Goal: Task Accomplishment & Management: Manage account settings

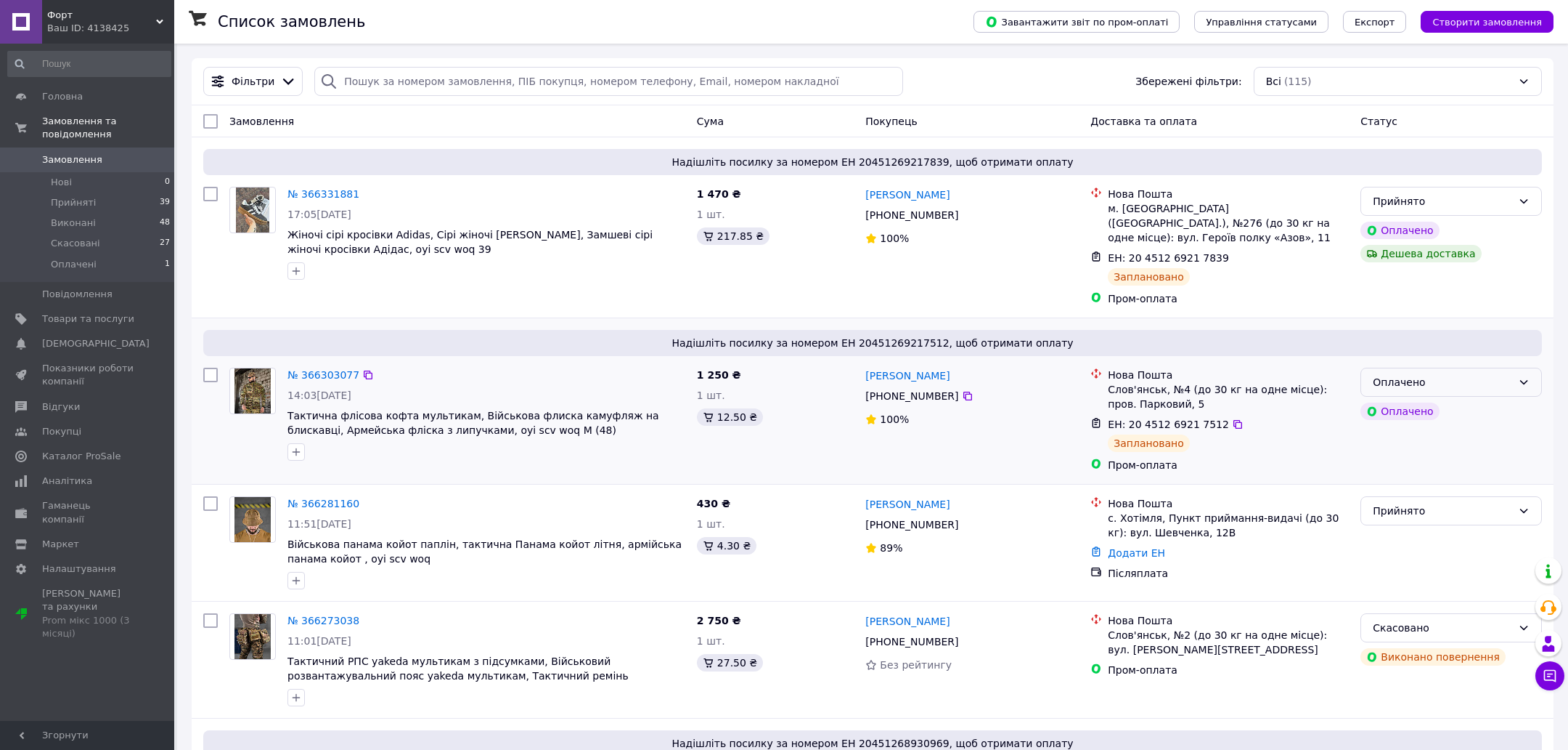
click at [1458, 375] on div "Оплачено" at bounding box center [1443, 382] width 140 height 16
click at [1443, 390] on li "Прийнято" at bounding box center [1451, 397] width 180 height 26
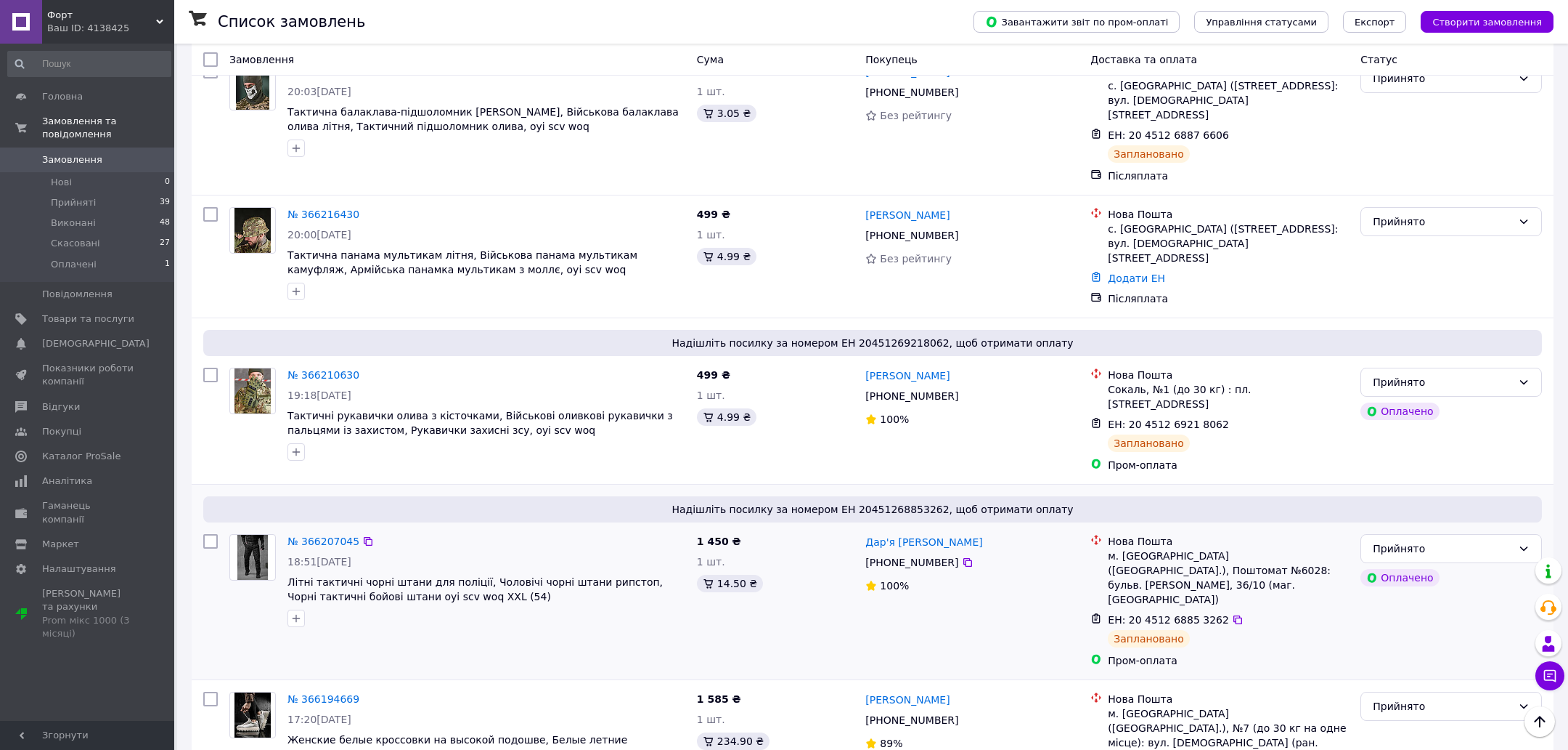
scroll to position [1243, 0]
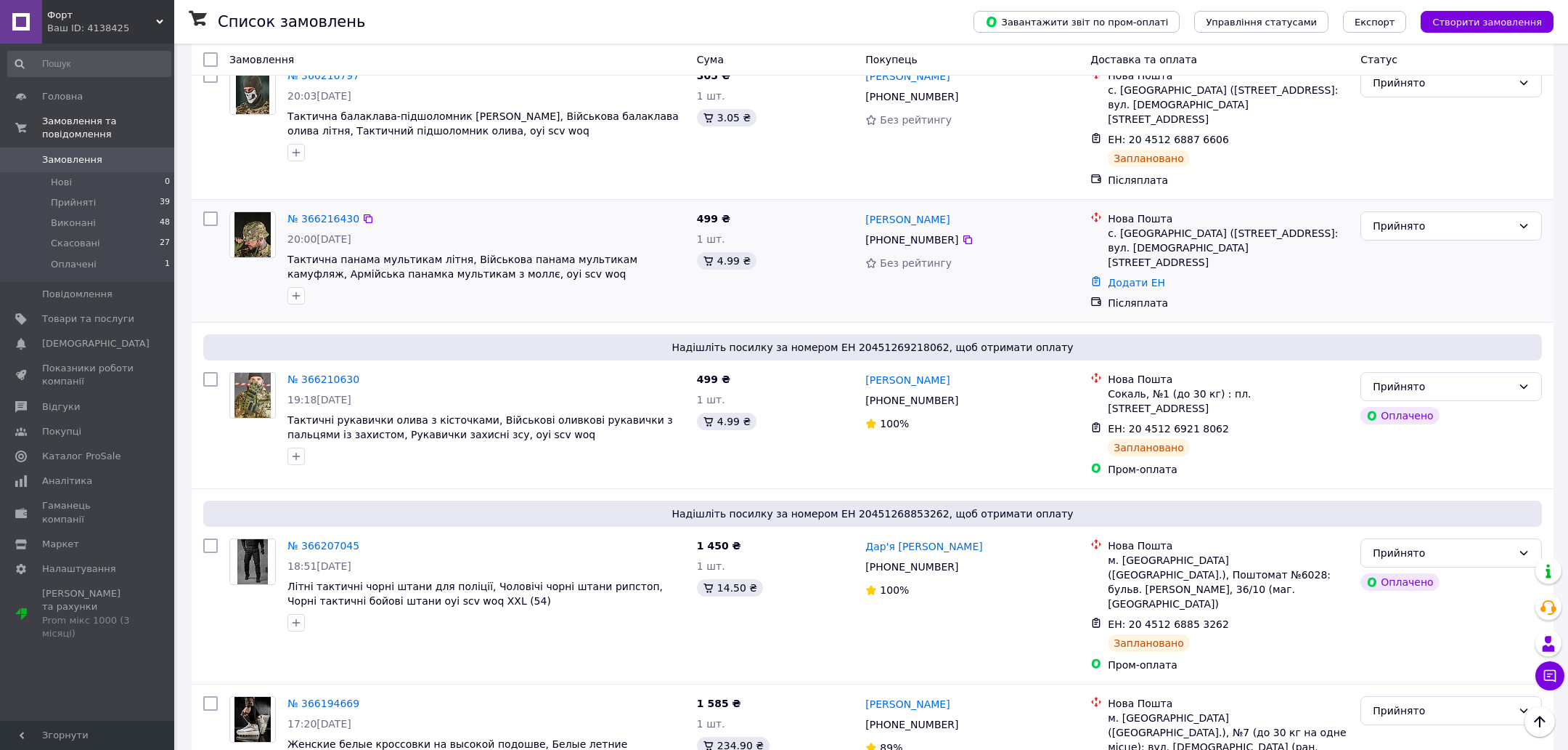
click at [930, 210] on div "[PERSON_NAME]" at bounding box center [972, 219] width 216 height 19
drag, startPoint x: 930, startPoint y: 176, endPoint x: 915, endPoint y: 176, distance: 15.0
click at [915, 210] on div "[PERSON_NAME]" at bounding box center [972, 219] width 216 height 19
copy div "гутор"
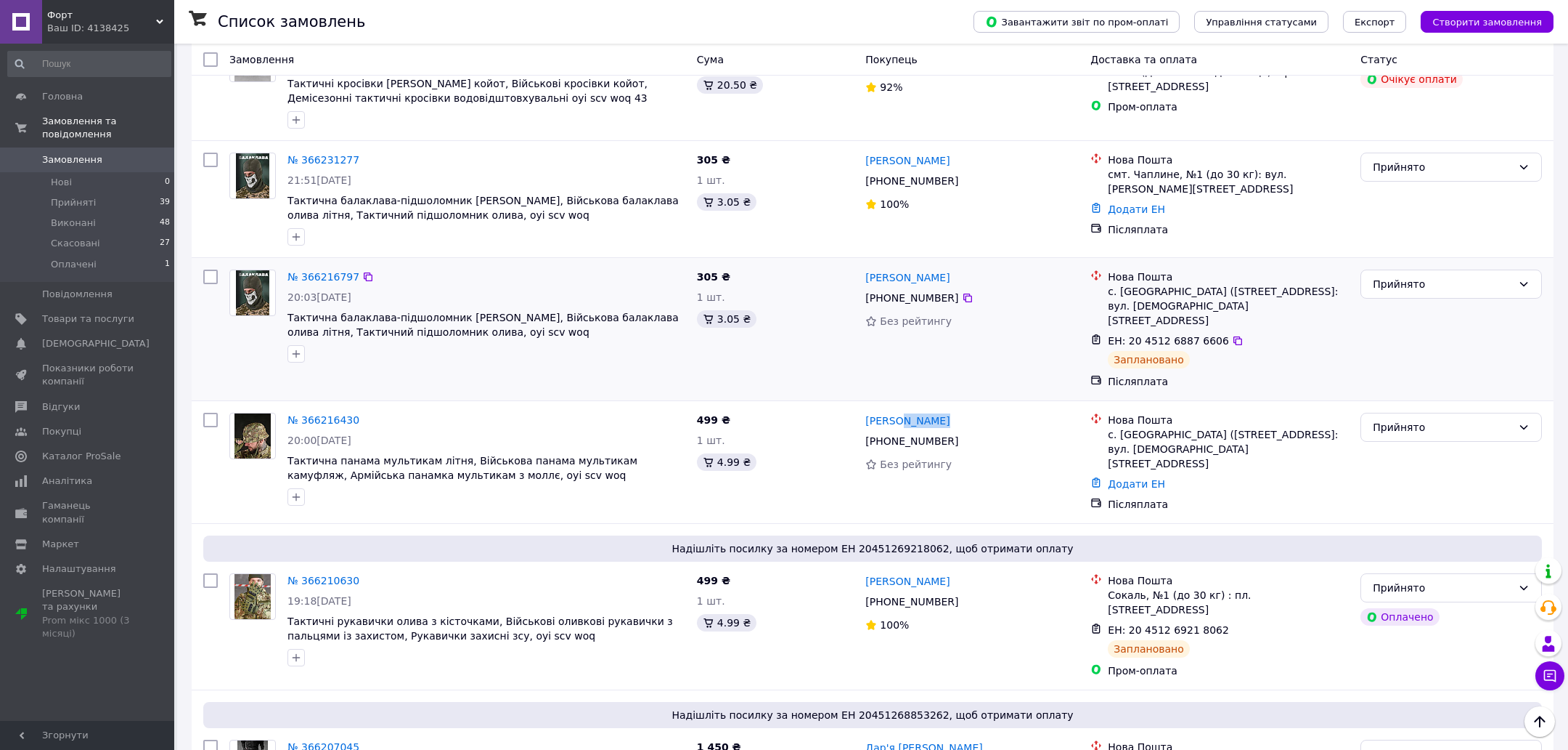
scroll to position [881, 0]
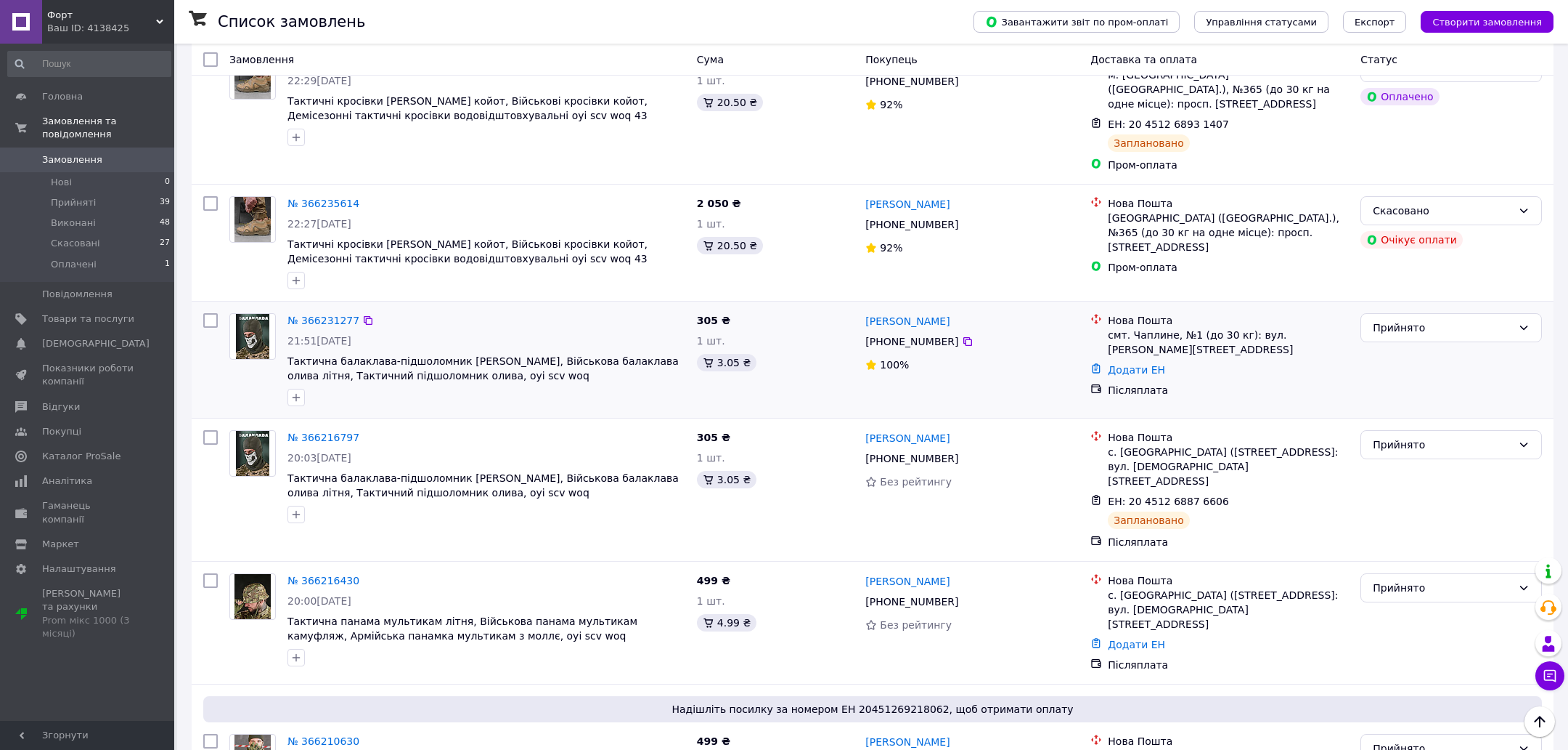
click at [952, 311] on div "[PERSON_NAME]" at bounding box center [972, 321] width 216 height 19
drag, startPoint x: 952, startPoint y: 293, endPoint x: 935, endPoint y: 293, distance: 17.0
click at [935, 311] on div "[PERSON_NAME]" at bounding box center [972, 321] width 216 height 19
copy div "Шамрай"
click at [945, 194] on div "[PERSON_NAME]" at bounding box center [972, 204] width 216 height 19
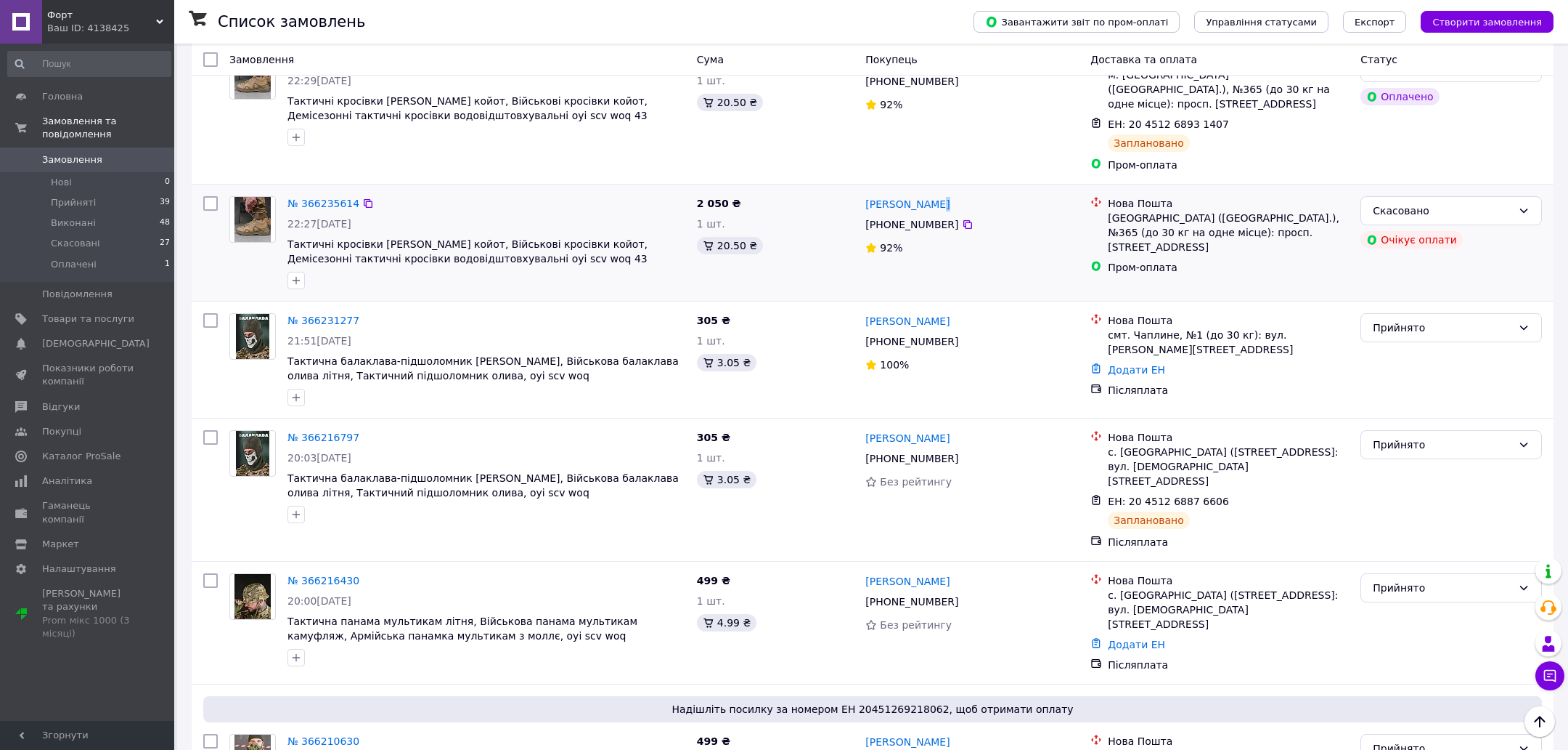
click at [945, 194] on div "[PERSON_NAME]" at bounding box center [972, 204] width 216 height 19
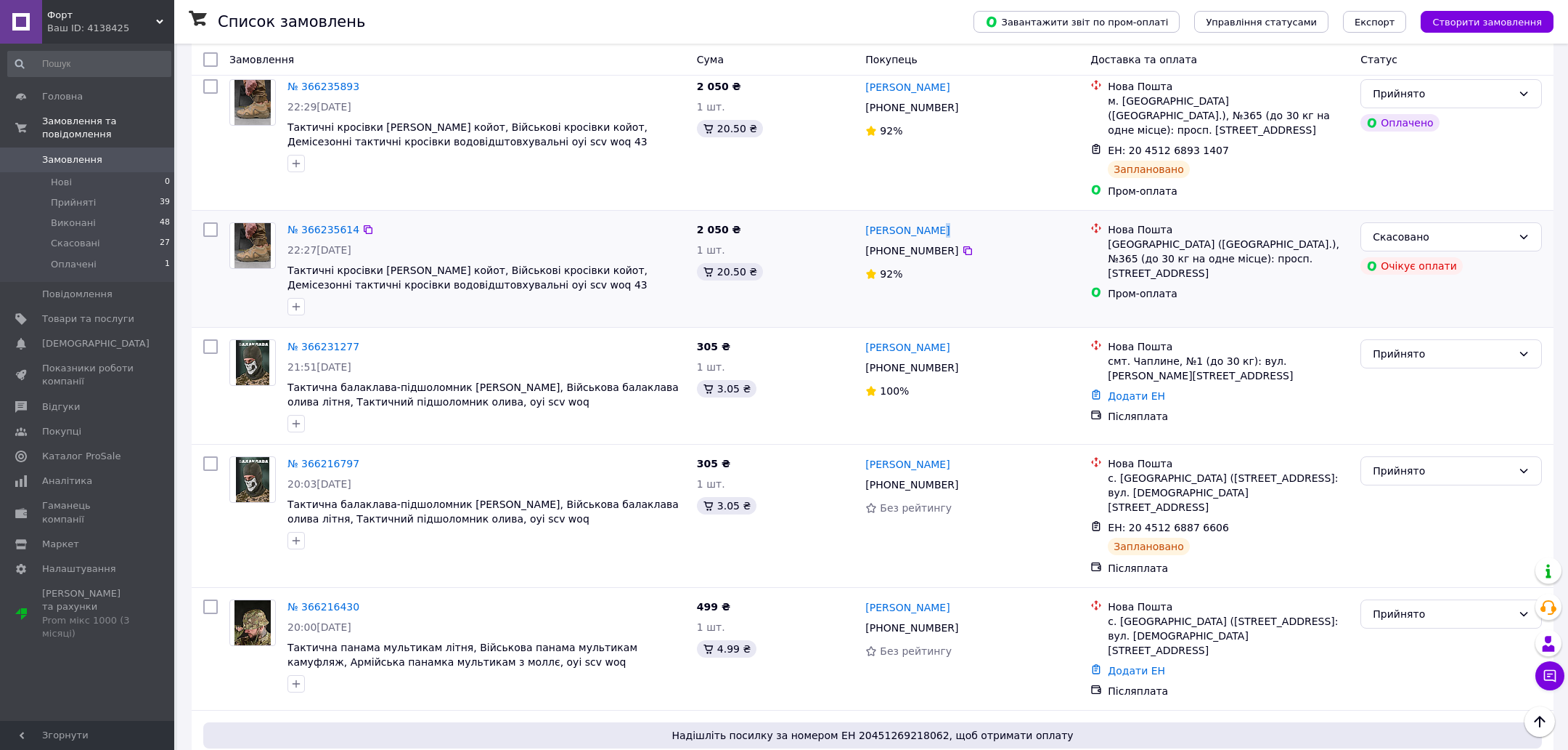
scroll to position [726, 0]
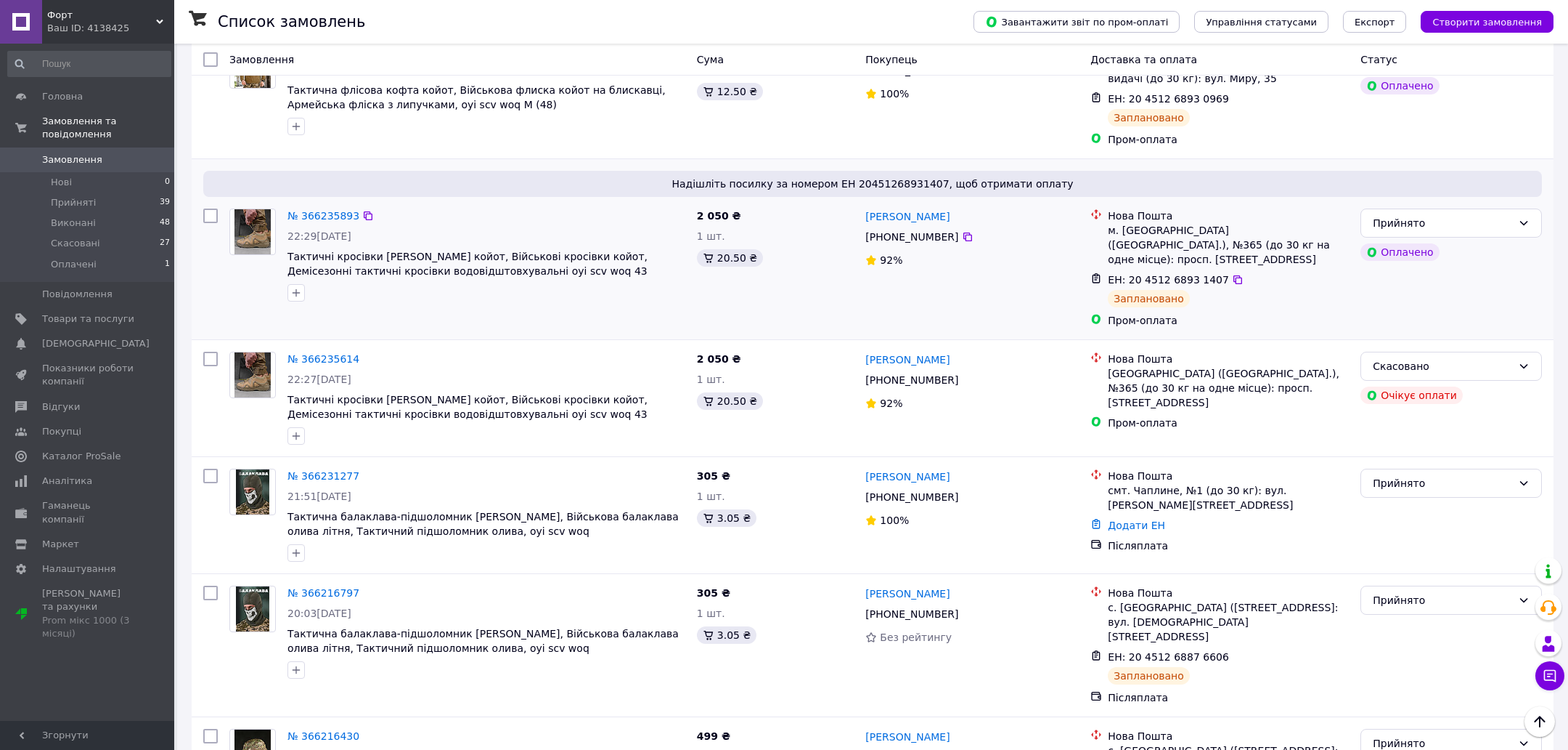
click at [940, 207] on div "[PERSON_NAME]" at bounding box center [972, 216] width 216 height 19
drag, startPoint x: 940, startPoint y: 200, endPoint x: 925, endPoint y: 200, distance: 15.0
click at [925, 207] on div "[PERSON_NAME]" at bounding box center [972, 216] width 216 height 19
copy div "Бабіч"
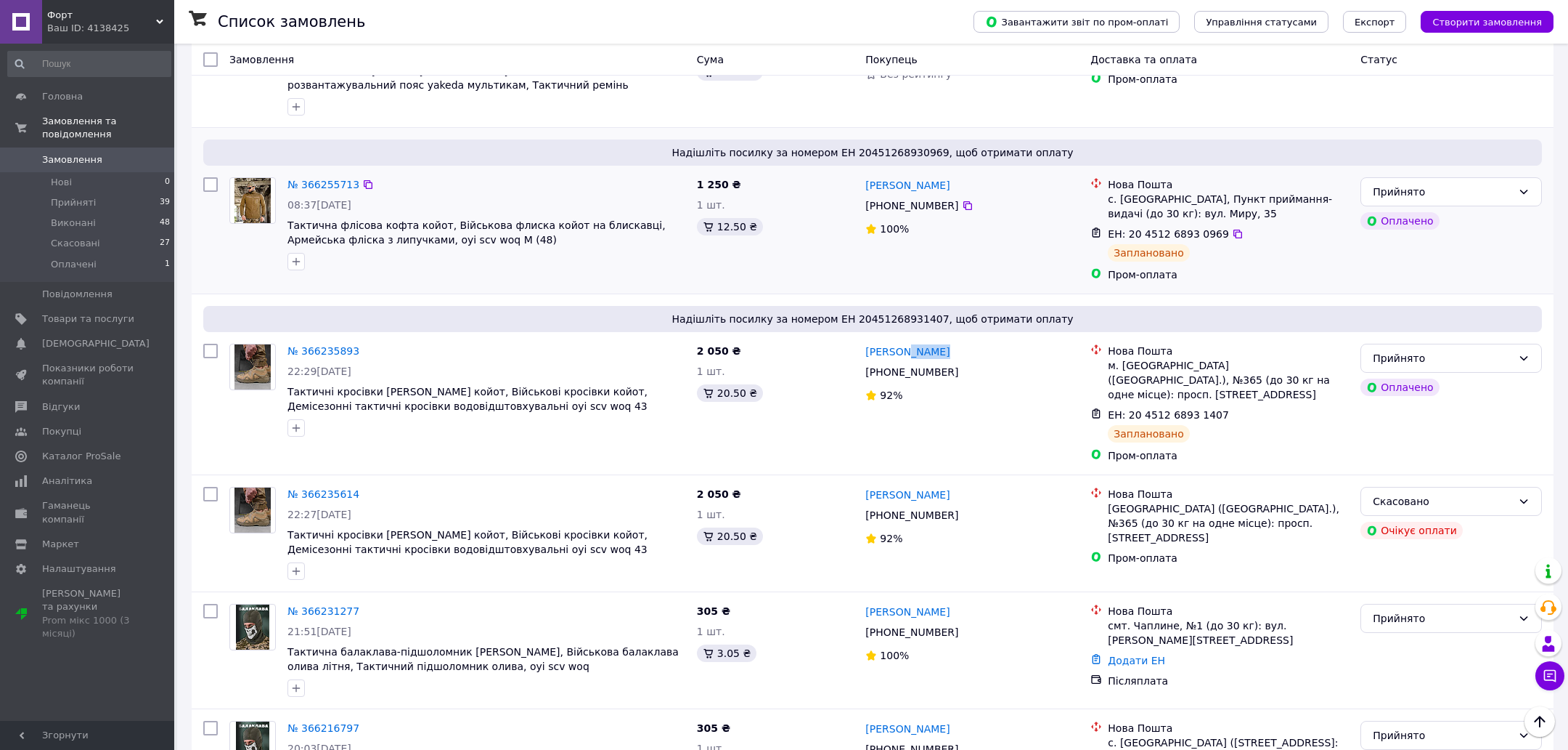
scroll to position [569, 0]
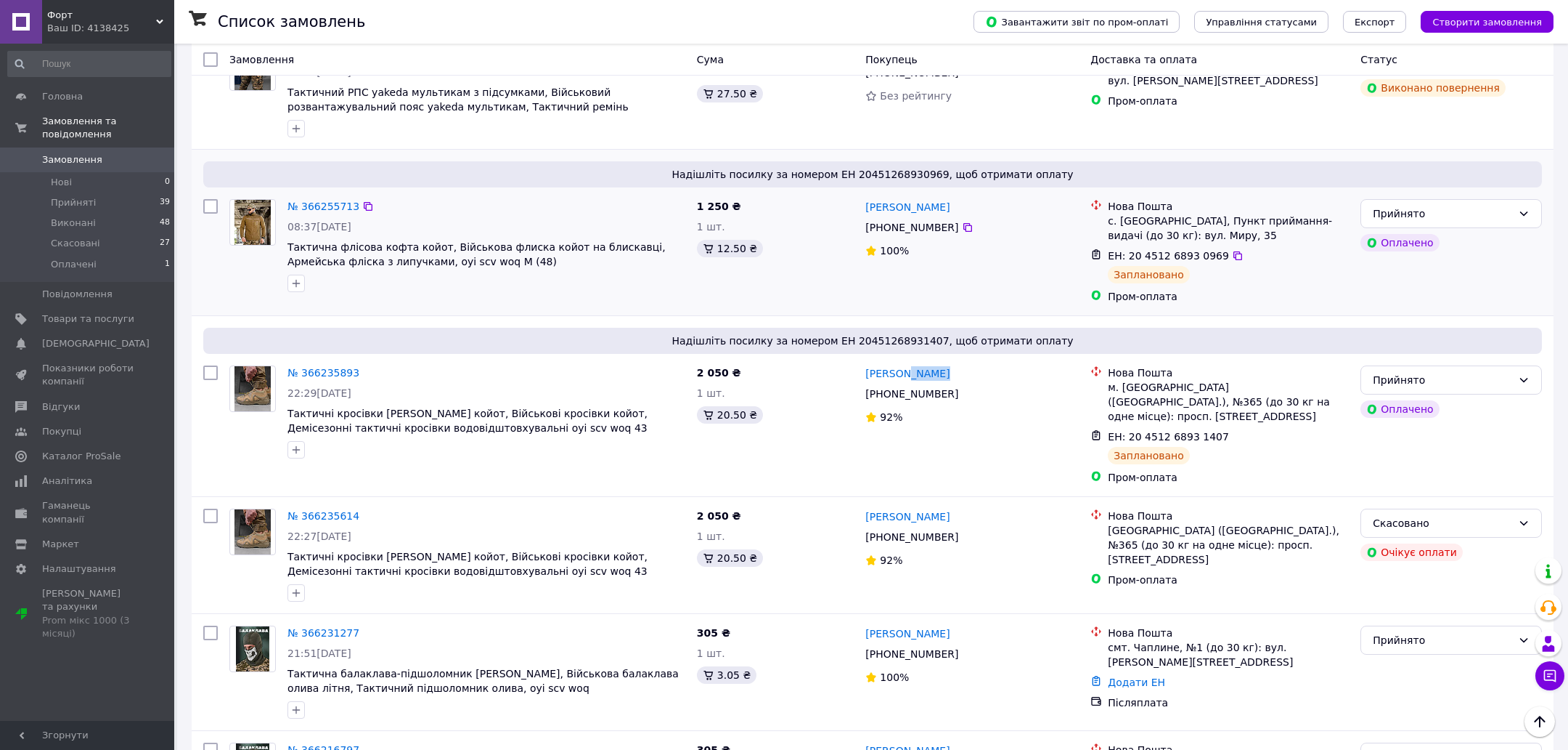
click at [967, 198] on div "[PERSON_NAME]" at bounding box center [972, 207] width 216 height 19
drag, startPoint x: 967, startPoint y: 191, endPoint x: 940, endPoint y: 191, distance: 27.0
click at [940, 198] on div "[PERSON_NAME]" at bounding box center [972, 207] width 216 height 19
copy div "Нестеренко"
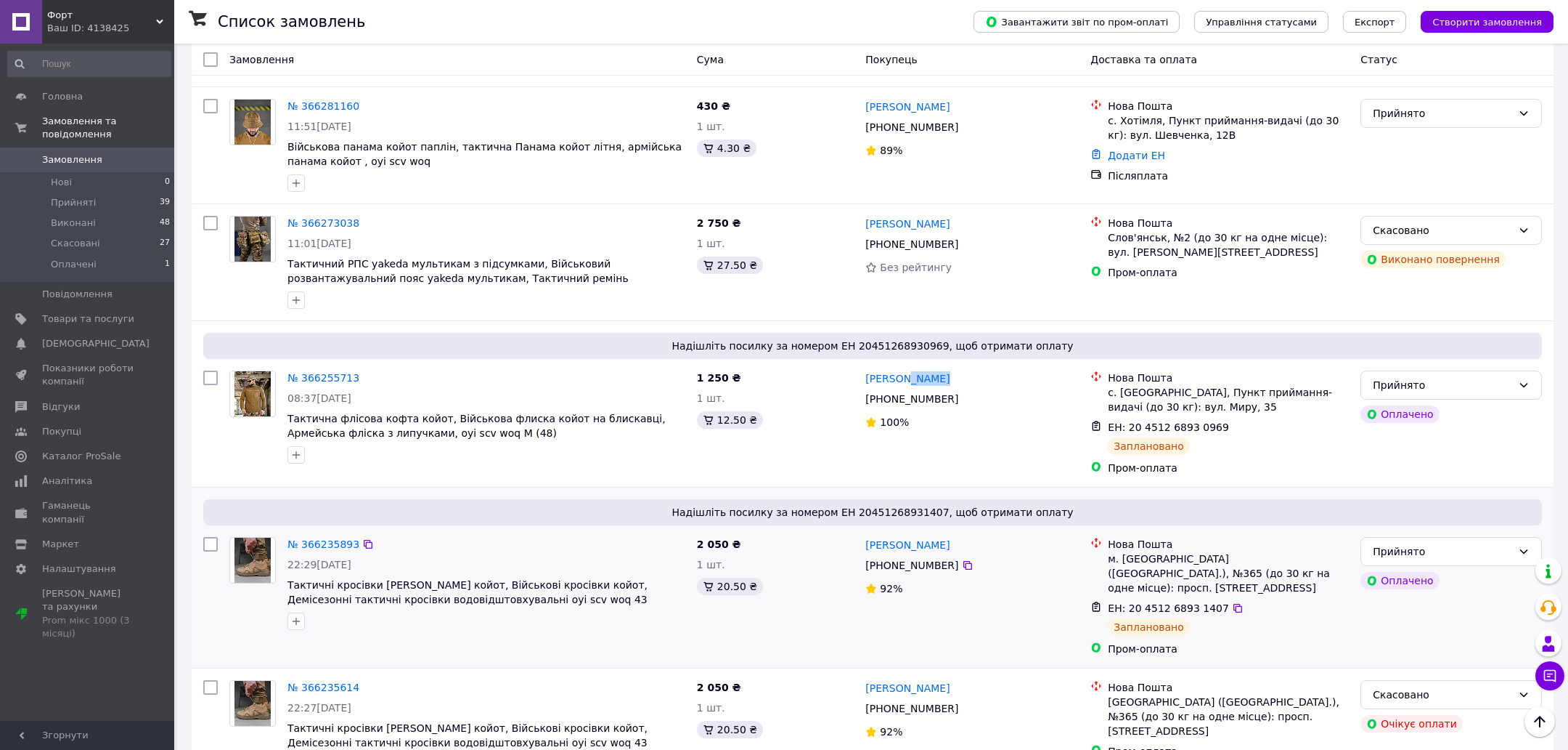
scroll to position [233, 0]
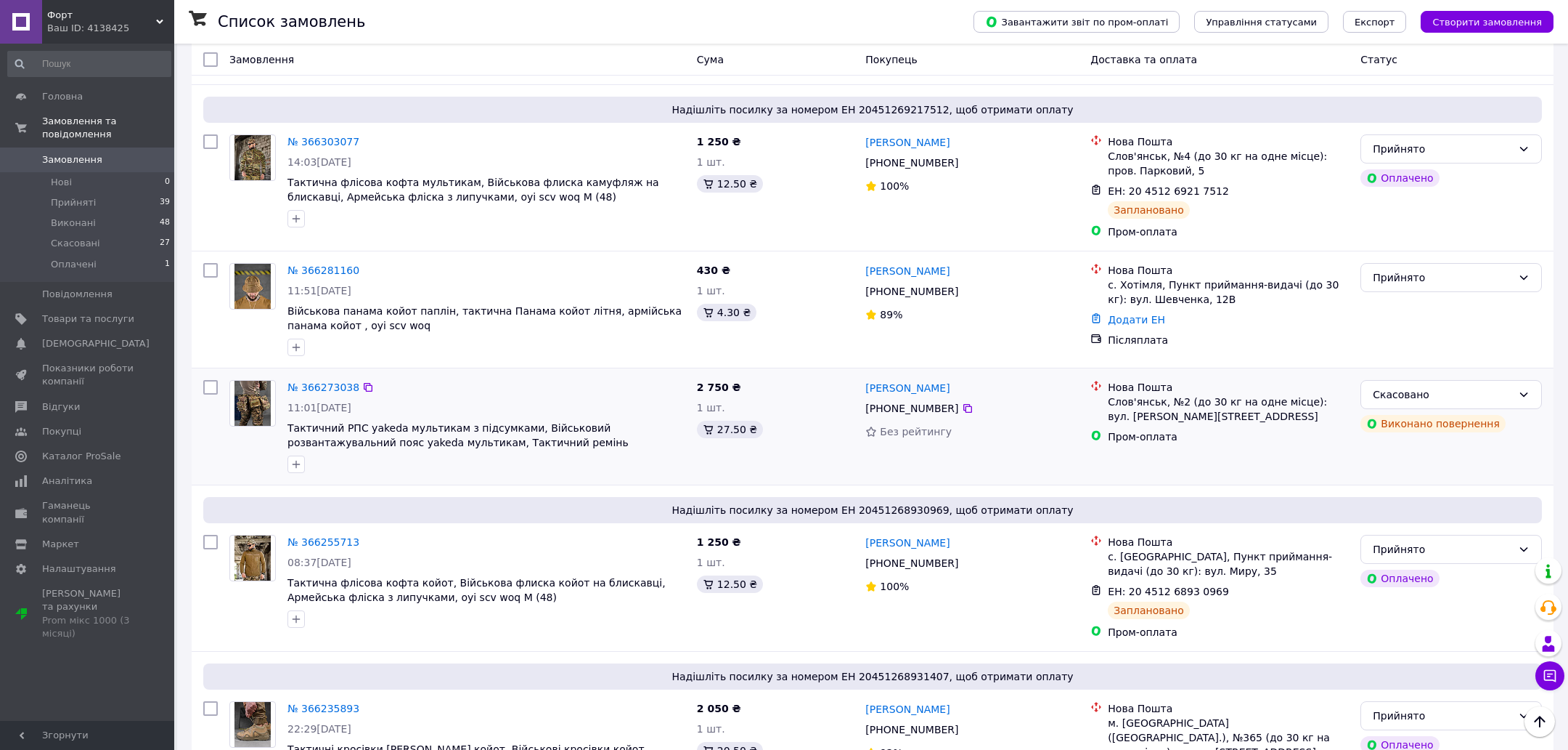
click at [958, 379] on div "[PERSON_NAME]" at bounding box center [972, 388] width 216 height 19
click at [954, 379] on div "[PERSON_NAME]" at bounding box center [972, 388] width 216 height 19
click at [957, 262] on div "[PERSON_NAME]" at bounding box center [972, 271] width 216 height 19
drag, startPoint x: 957, startPoint y: 257, endPoint x: 930, endPoint y: 257, distance: 27.0
click at [930, 262] on div "[PERSON_NAME]" at bounding box center [972, 271] width 216 height 19
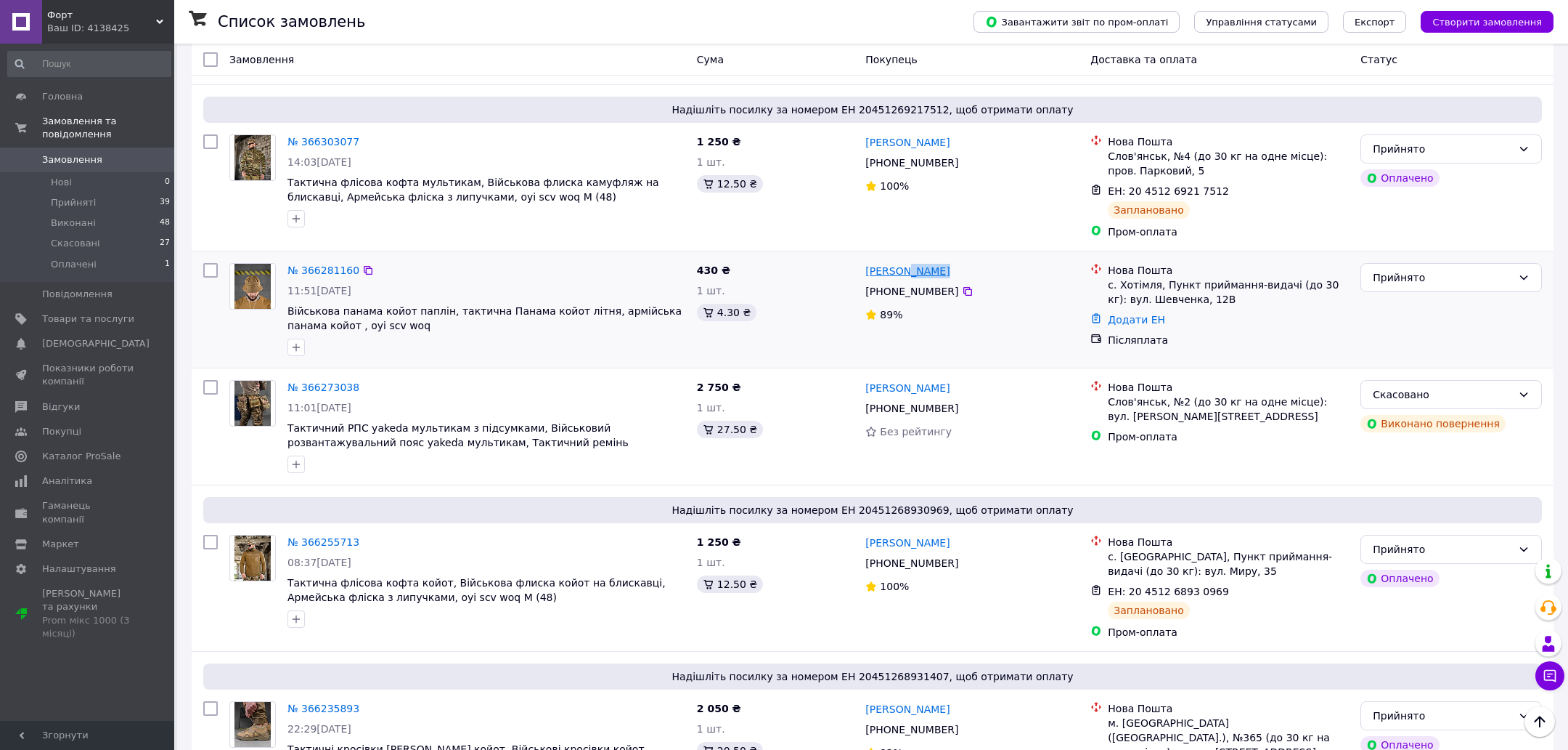
copy div "Вовкогон"
click at [946, 133] on div "[PERSON_NAME]" at bounding box center [972, 142] width 216 height 19
drag, startPoint x: 946, startPoint y: 125, endPoint x: 931, endPoint y: 125, distance: 15.0
click at [931, 133] on div "[PERSON_NAME]" at bounding box center [972, 142] width 216 height 19
copy div "Галущак"
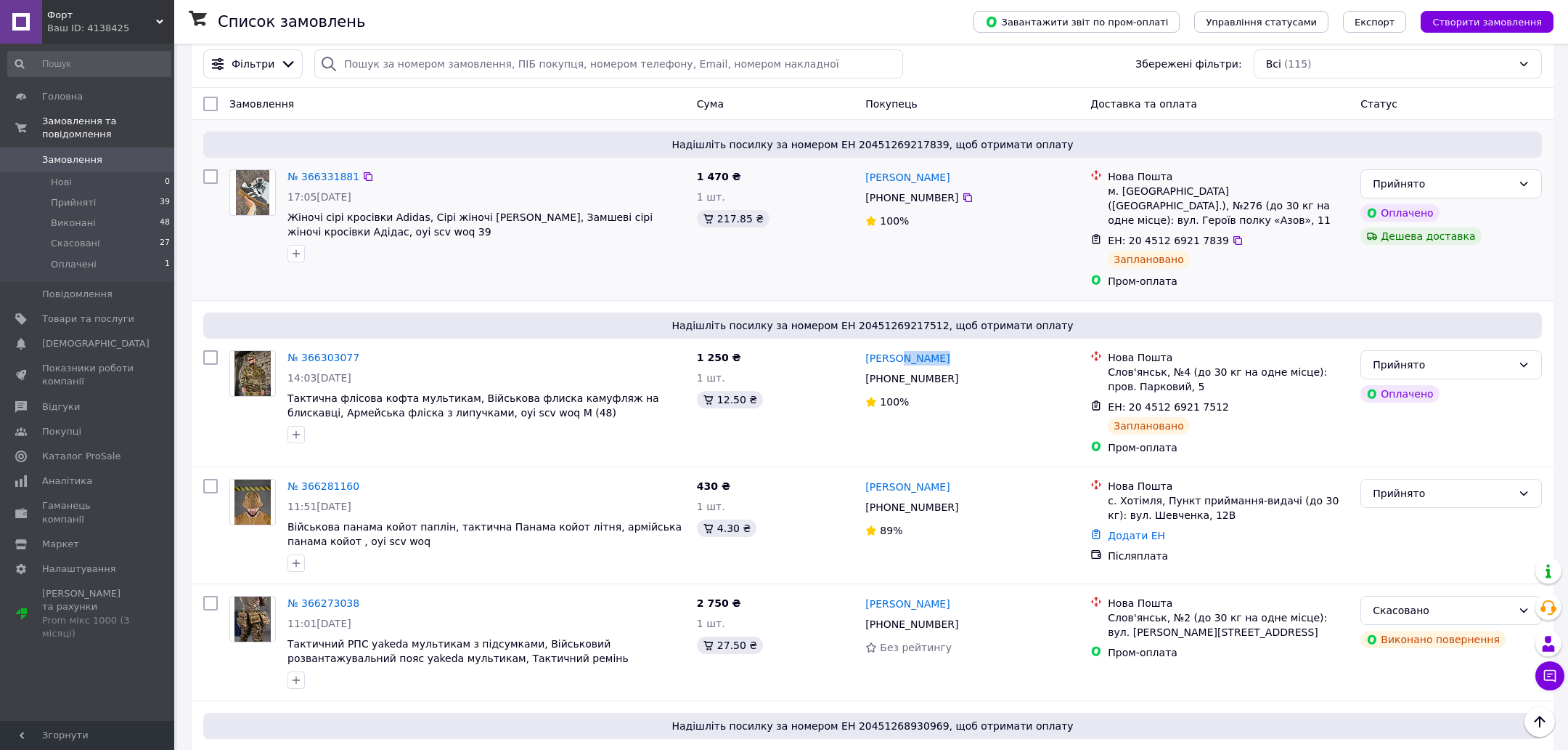
scroll to position [0, 0]
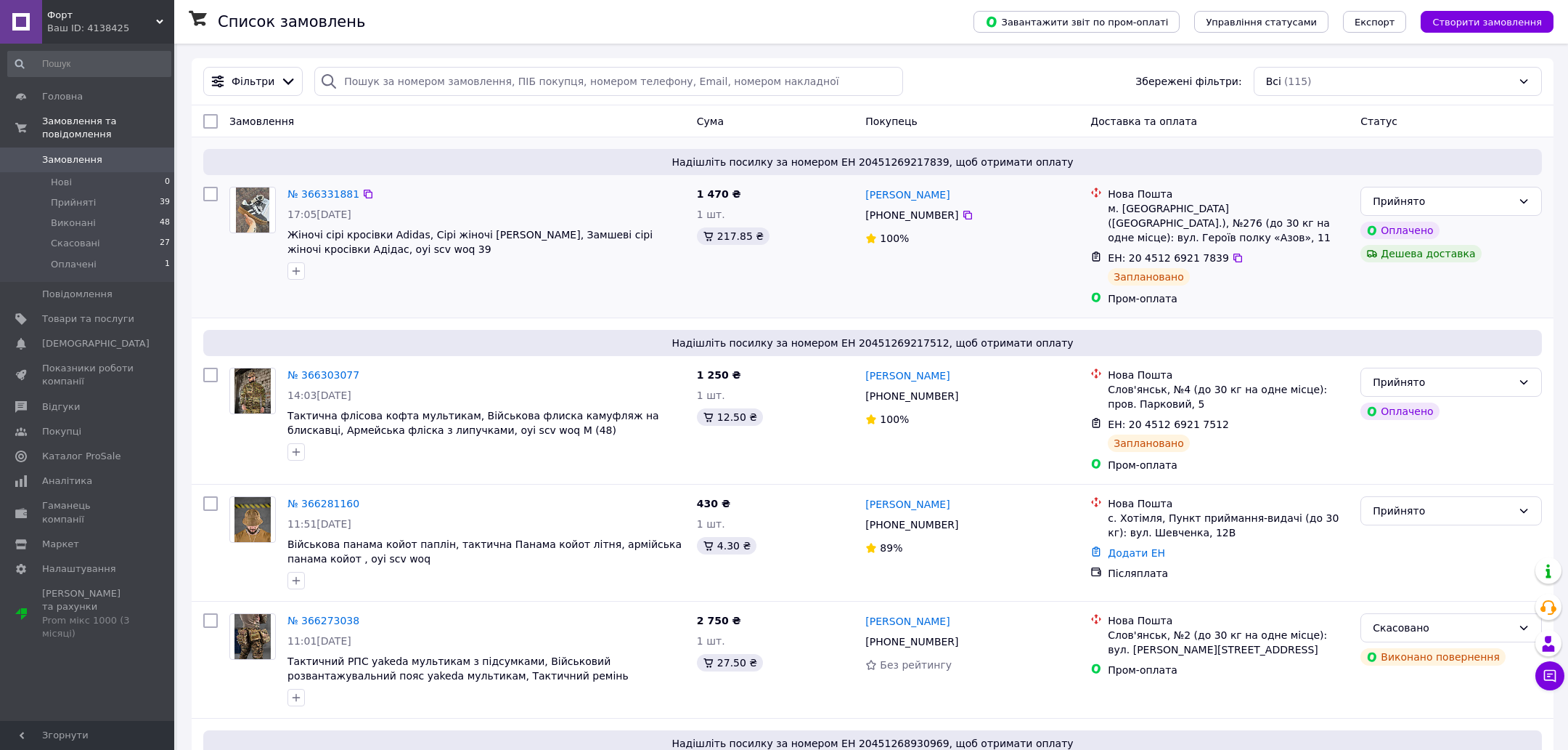
click at [933, 191] on div "[PERSON_NAME]" at bounding box center [972, 194] width 216 height 19
drag, startPoint x: 933, startPoint y: 191, endPoint x: 912, endPoint y: 191, distance: 21.0
click at [912, 191] on div "[PERSON_NAME]" at bounding box center [972, 194] width 216 height 19
copy div "Тітенко"
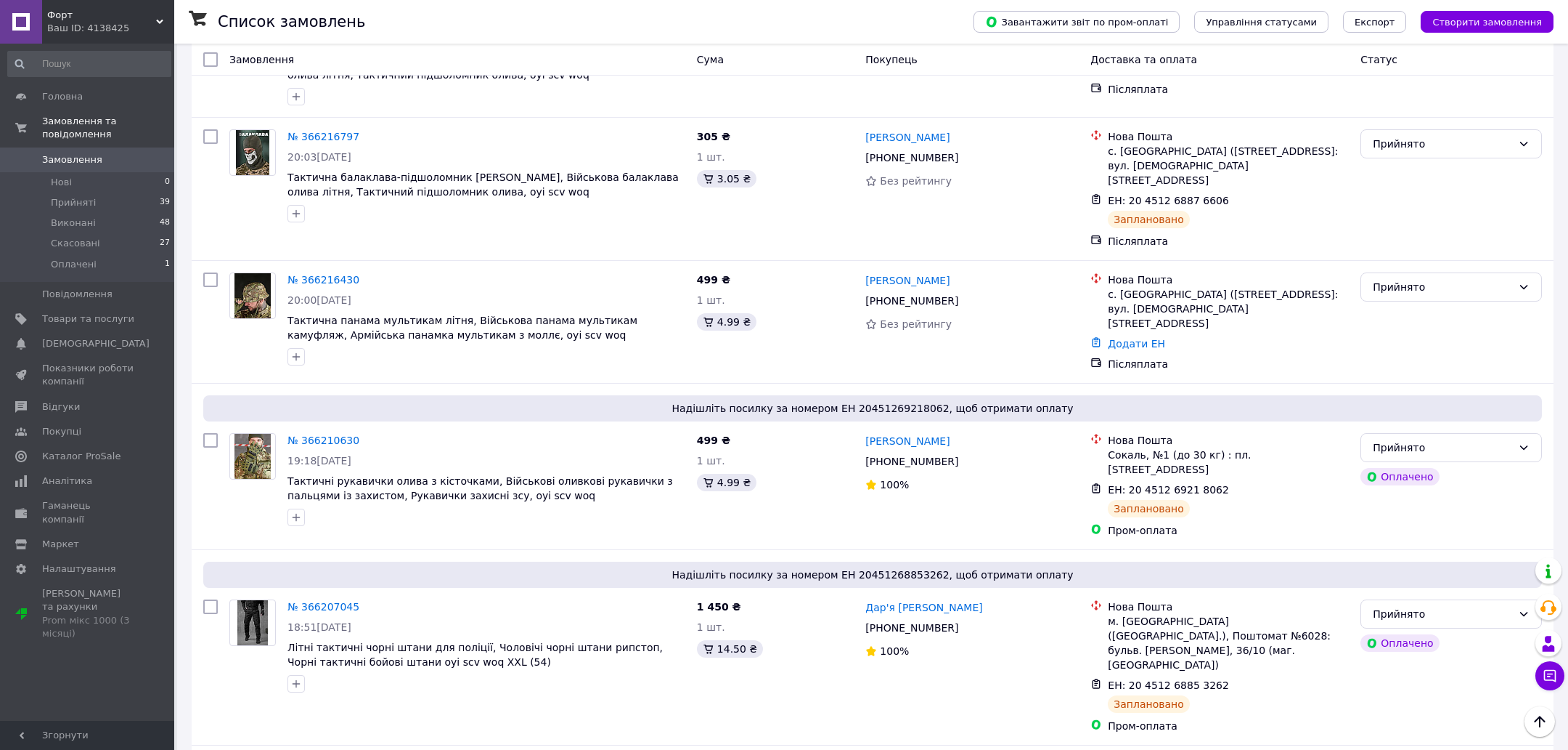
scroll to position [1184, 0]
click at [104, 199] on li "Прийняті 39" at bounding box center [89, 203] width 178 height 20
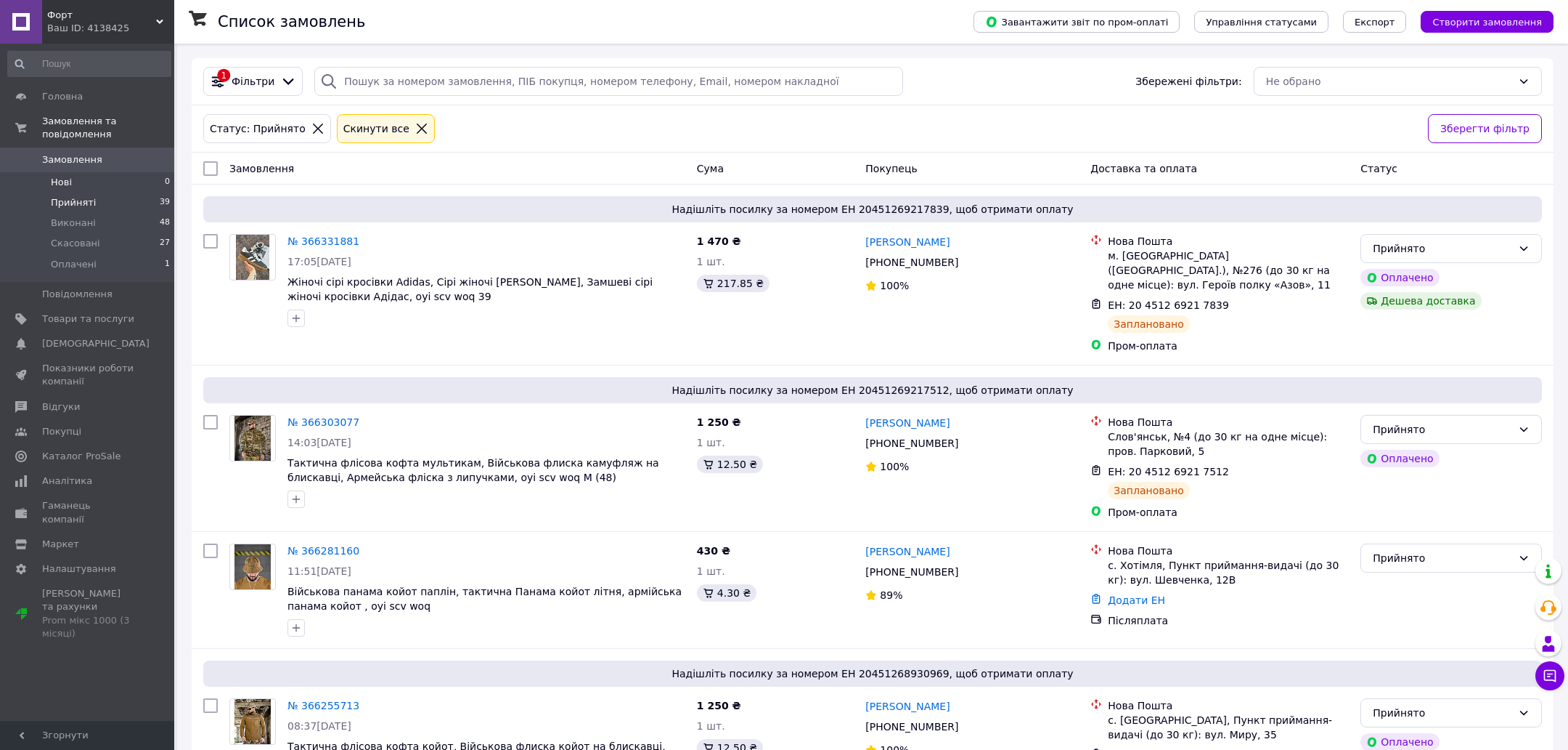
click at [123, 178] on li "Нові 0" at bounding box center [89, 183] width 178 height 20
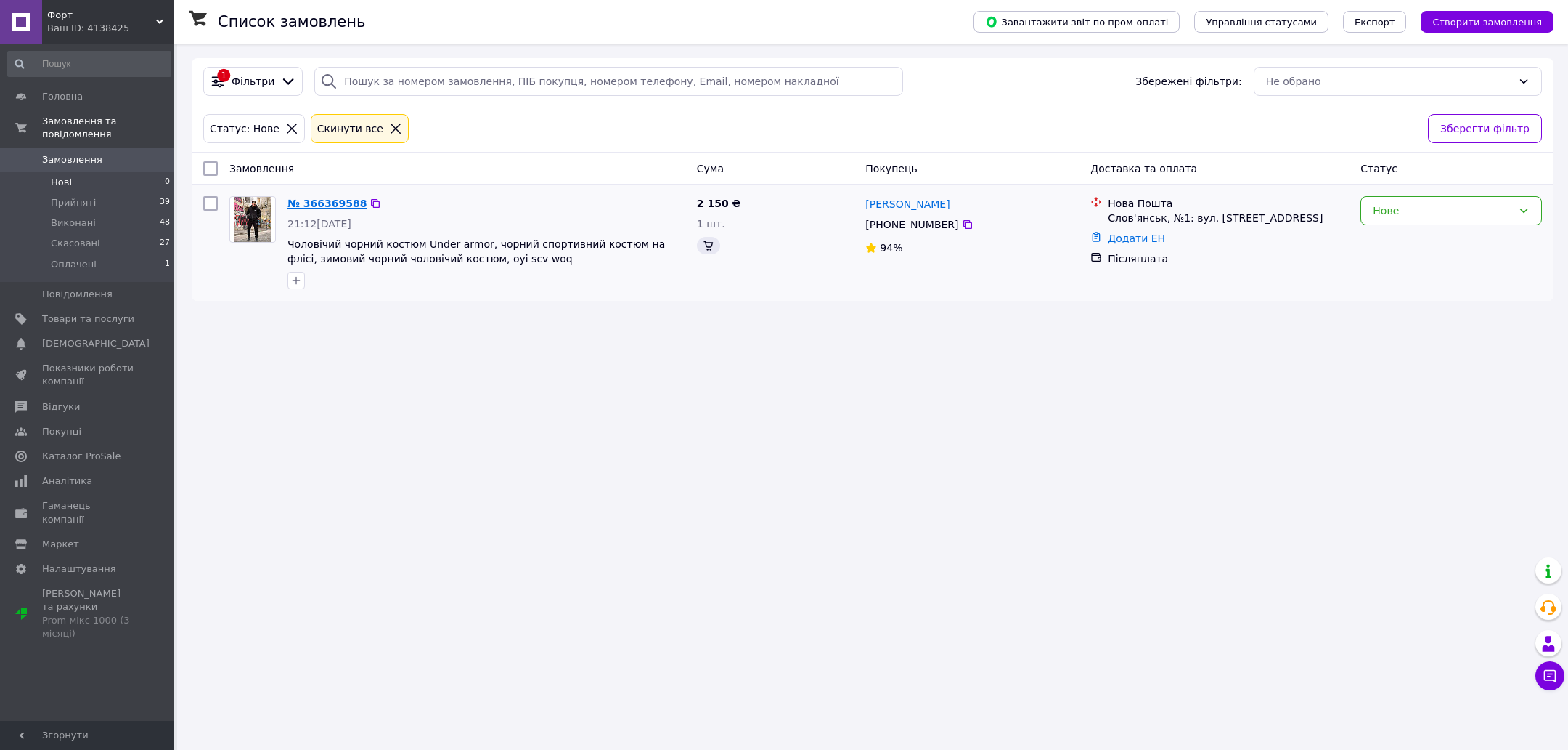
click at [329, 207] on link "№ 366369588" at bounding box center [327, 204] width 79 height 12
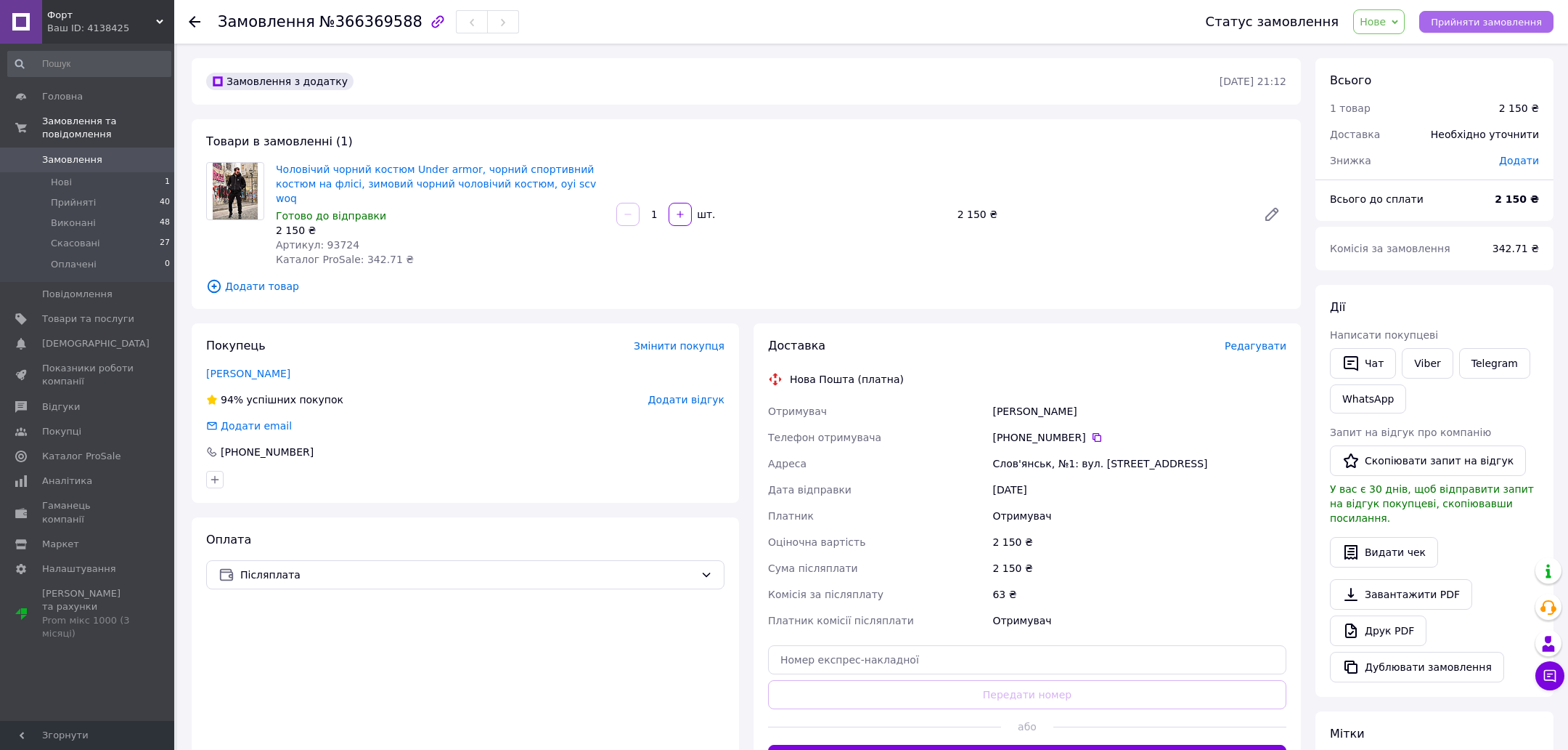
click at [1519, 21] on span "Прийняти замовлення" at bounding box center [1486, 22] width 111 height 11
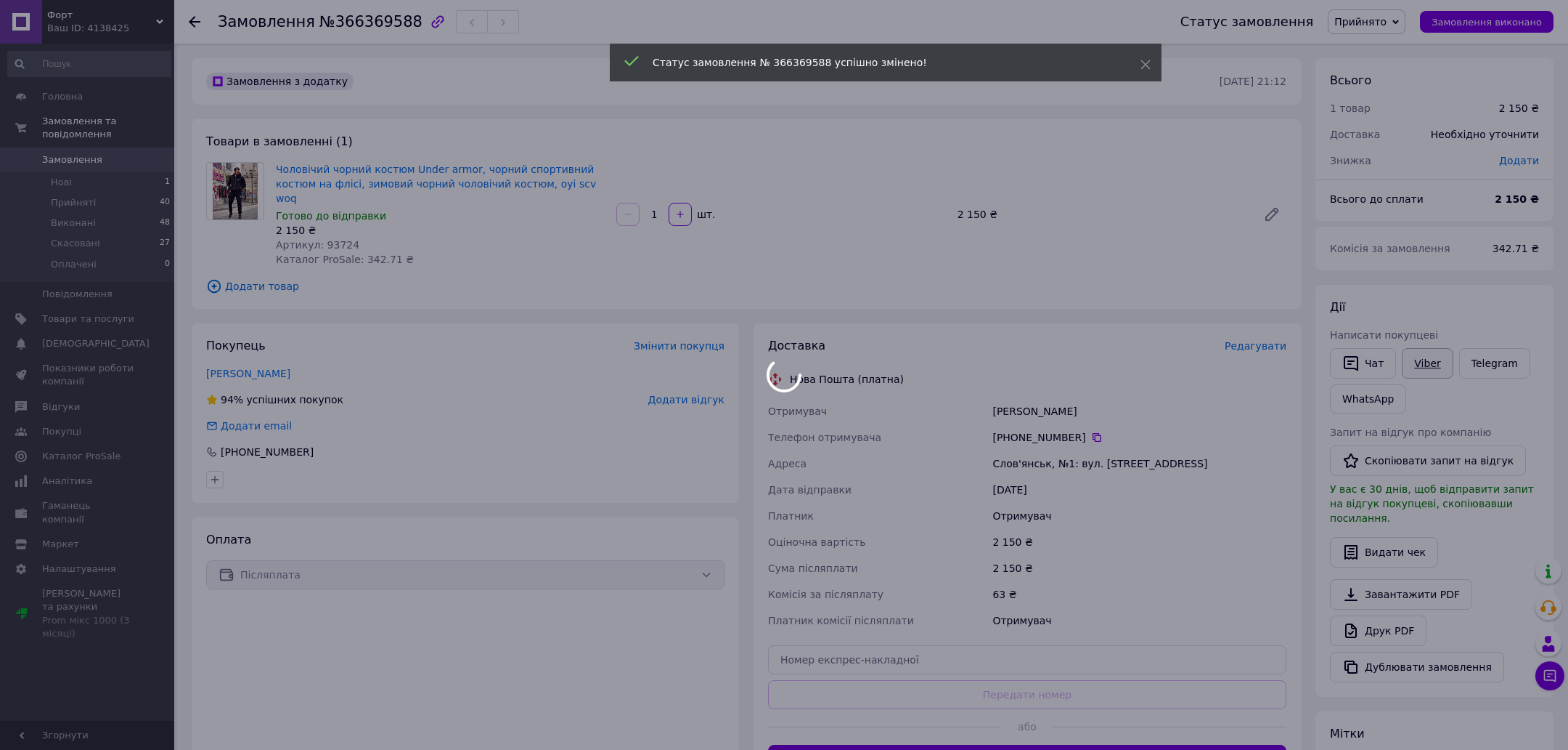
click at [1436, 367] on link "Viber" at bounding box center [1428, 363] width 50 height 30
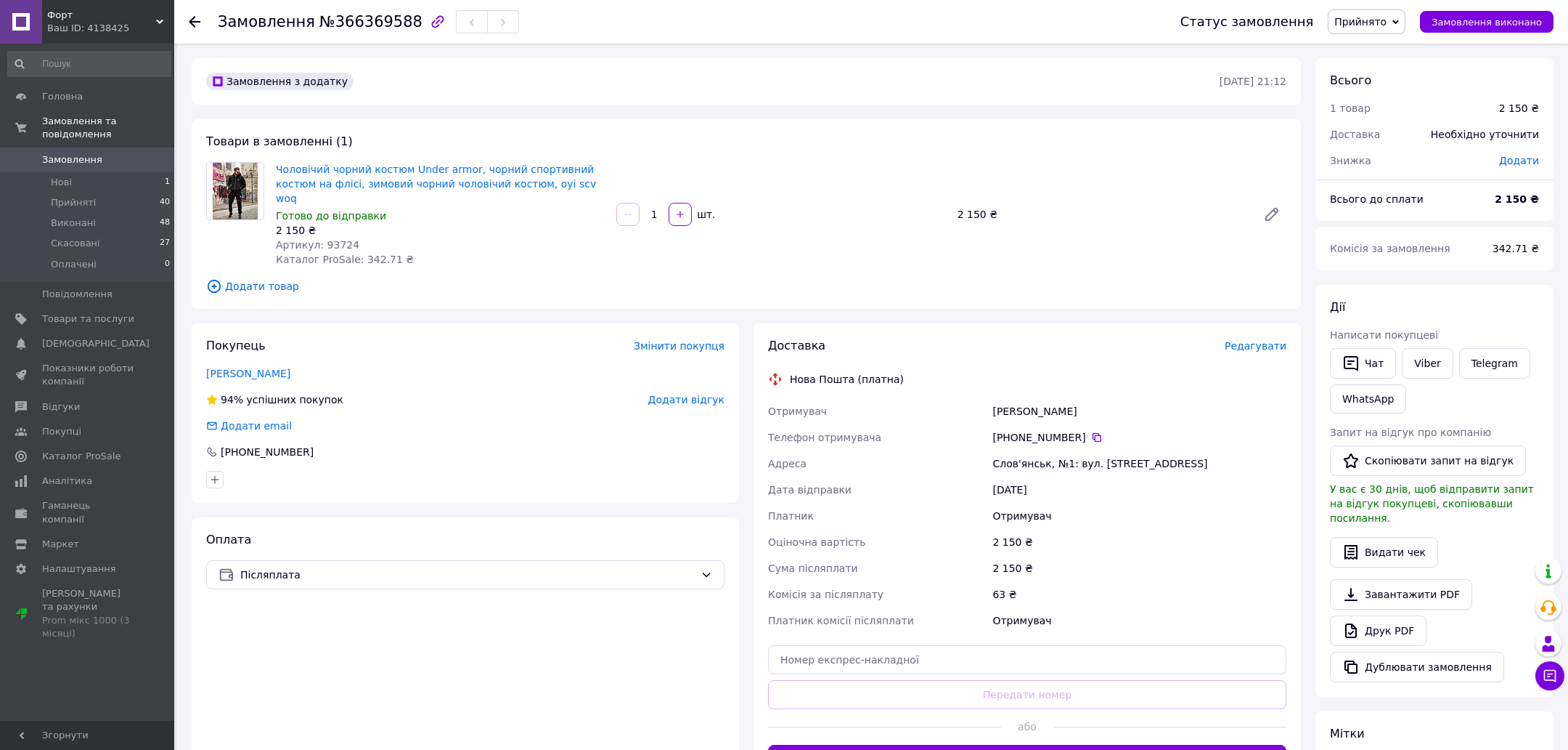
click at [342, 239] on span "Артикул: 93724" at bounding box center [317, 245] width 83 height 12
copy span "93724"
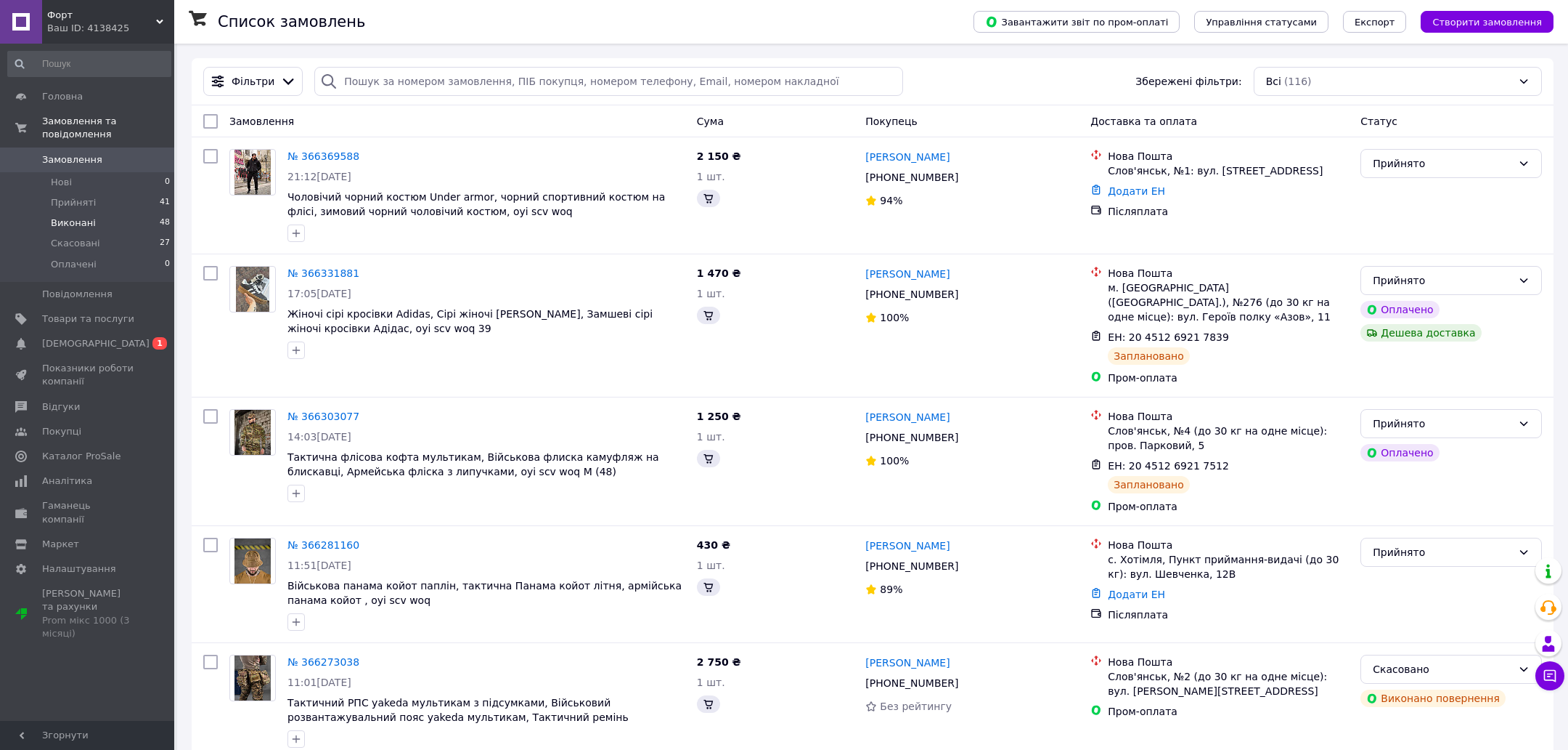
click at [114, 224] on li "Виконані 48" at bounding box center [89, 223] width 178 height 20
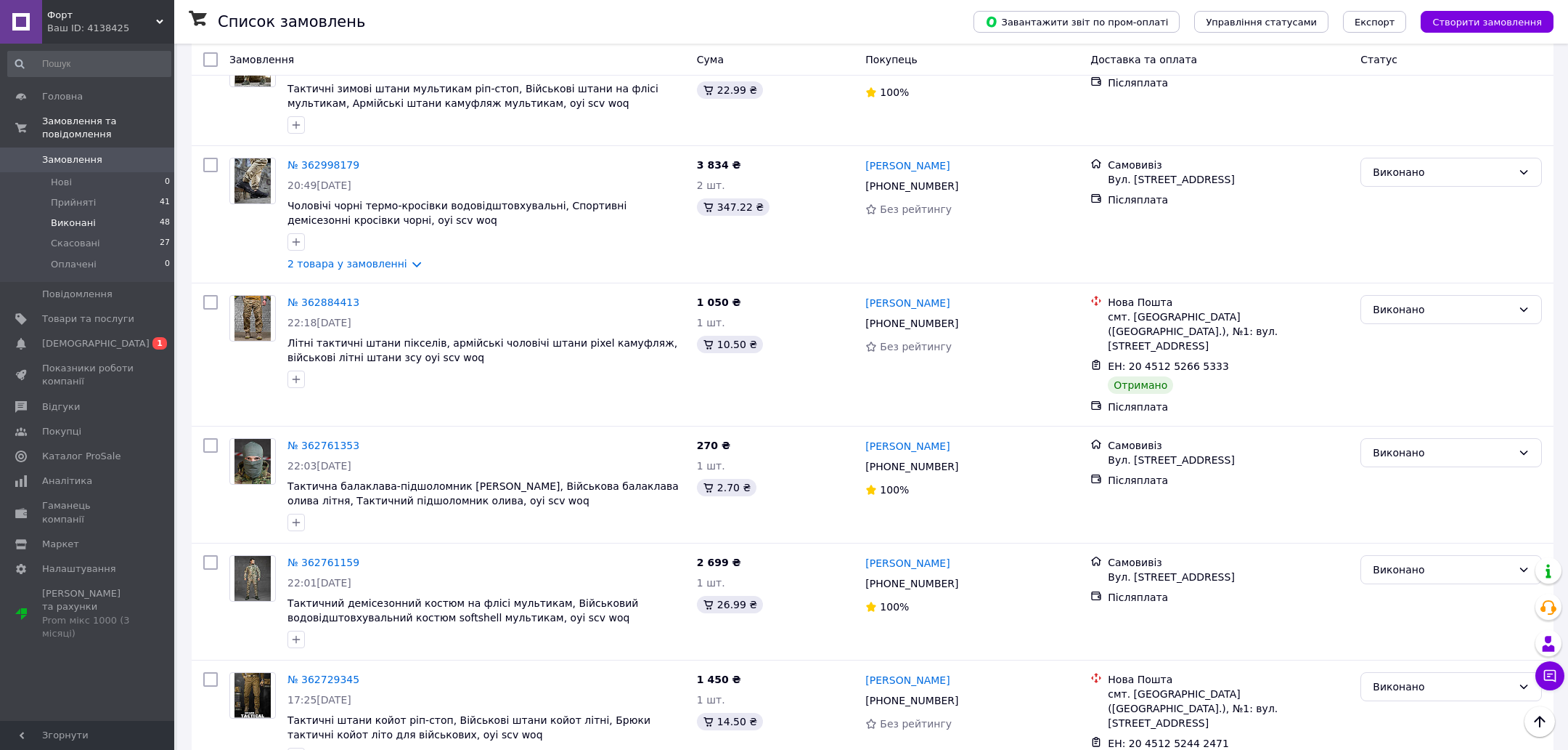
scroll to position [5223, 0]
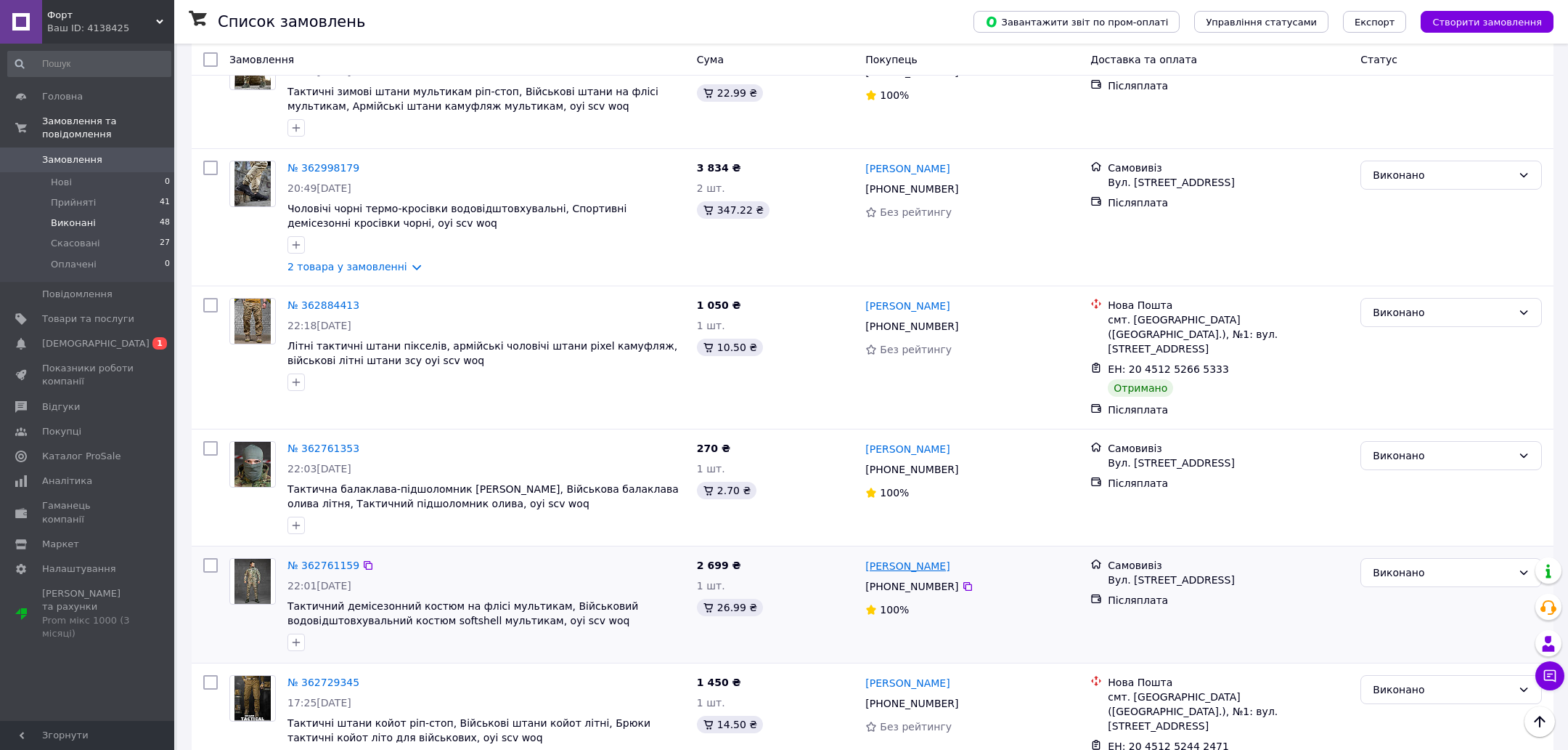
drag, startPoint x: 953, startPoint y: 375, endPoint x: 866, endPoint y: 375, distance: 87.0
click at [866, 556] on div "[PERSON_NAME]" at bounding box center [972, 566] width 216 height 19
copy link "[PERSON_NAME]"
click at [962, 581] on icon at bounding box center [968, 587] width 12 height 12
click at [87, 157] on span "Замовлення" at bounding box center [72, 160] width 61 height 13
